Goal: Task Accomplishment & Management: Manage account settings

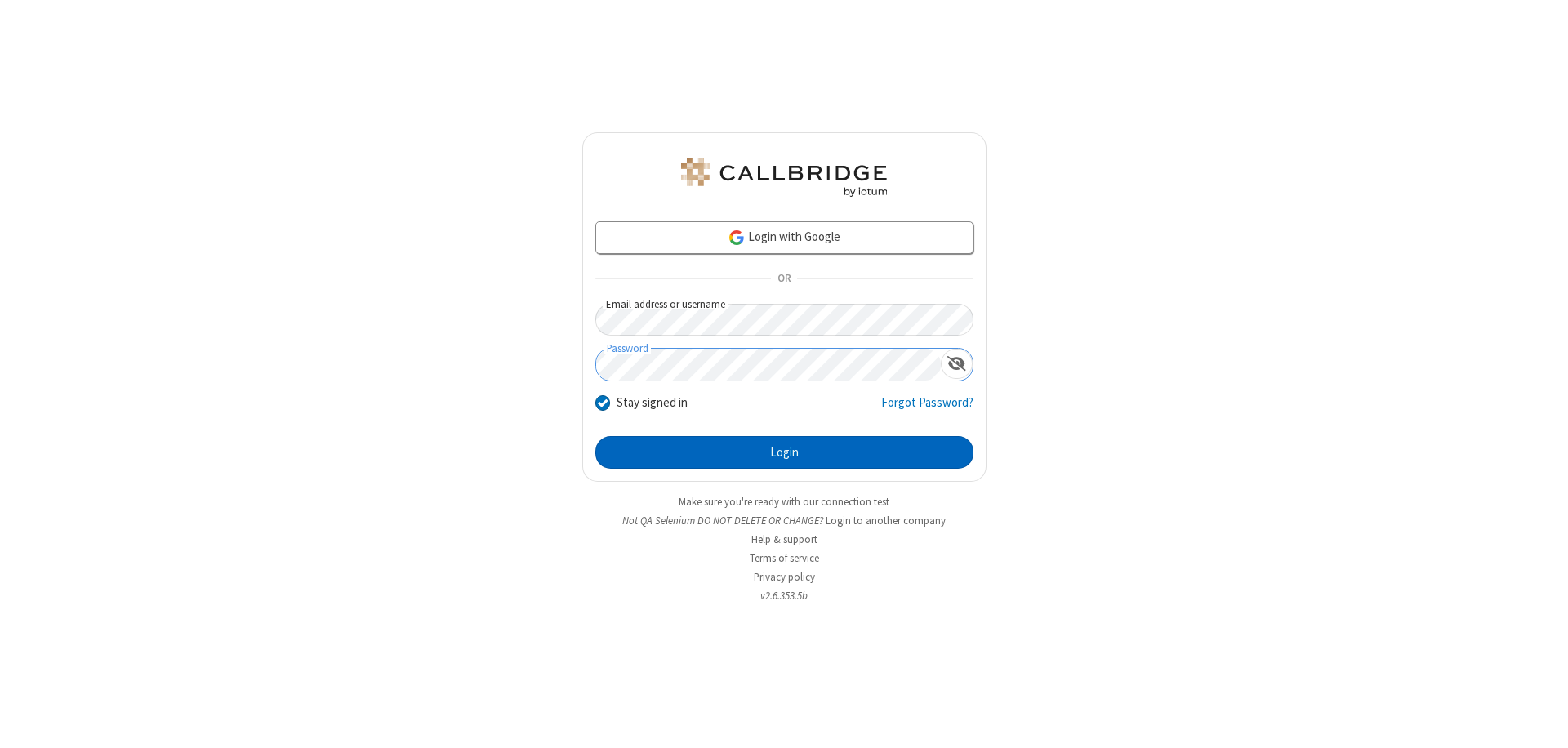
click at [784, 453] on button "Login" at bounding box center [784, 453] width 378 height 33
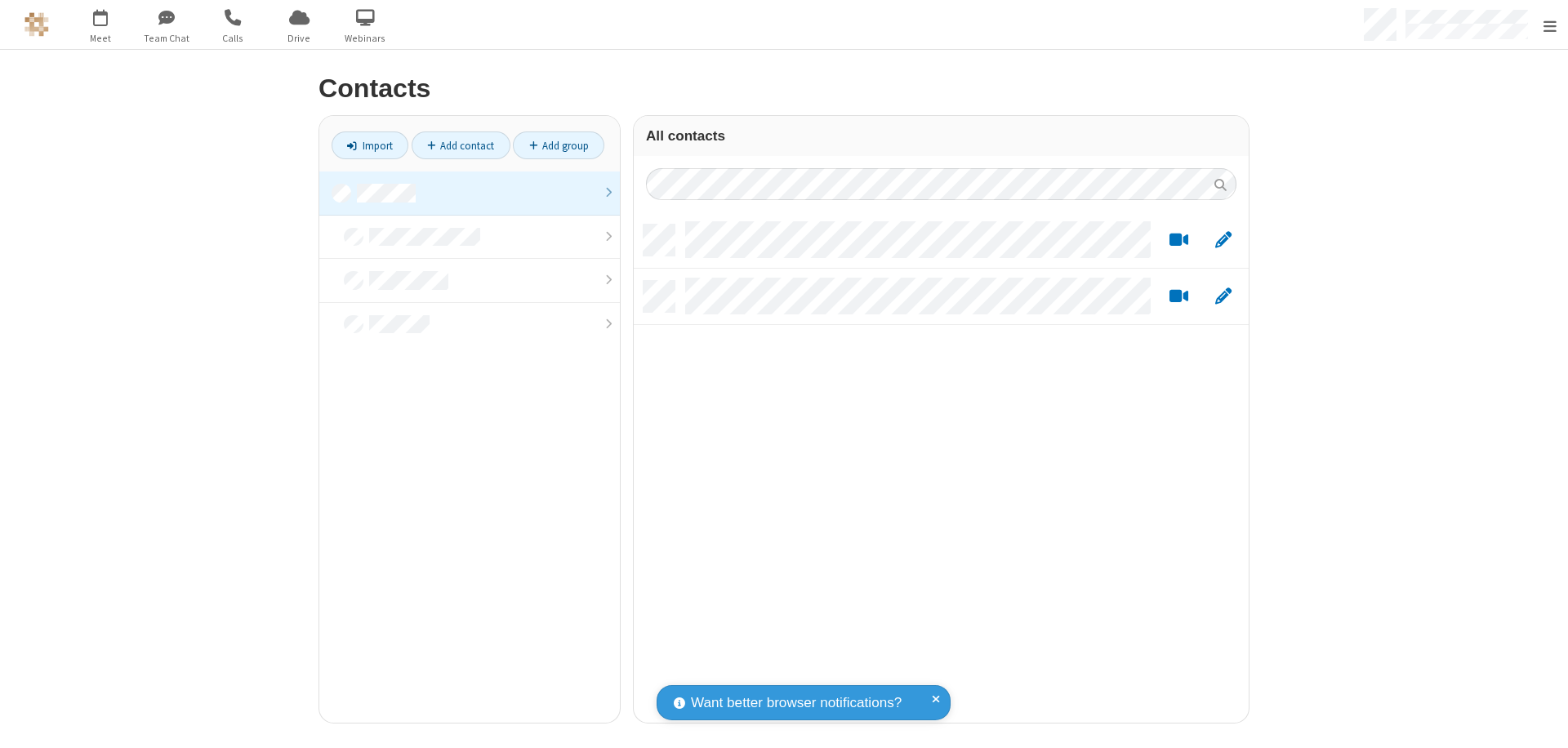
scroll to position [498, 603]
click at [463, 193] on link at bounding box center [469, 194] width 300 height 44
click at [454, 146] on link "Add contact" at bounding box center [460, 145] width 99 height 28
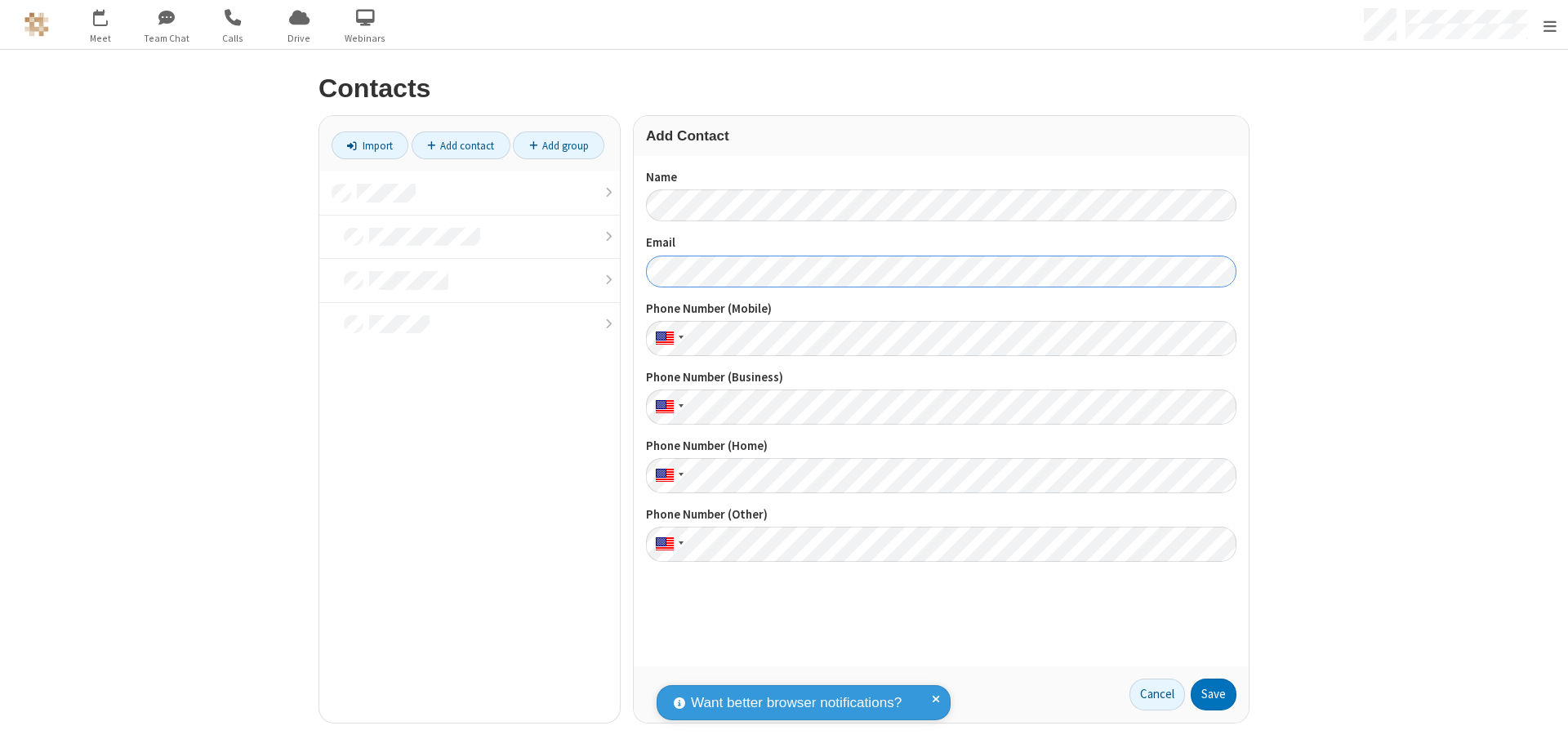
click at [1207, 695] on button "Save" at bounding box center [1212, 695] width 45 height 33
